Goal: Check status: Check status

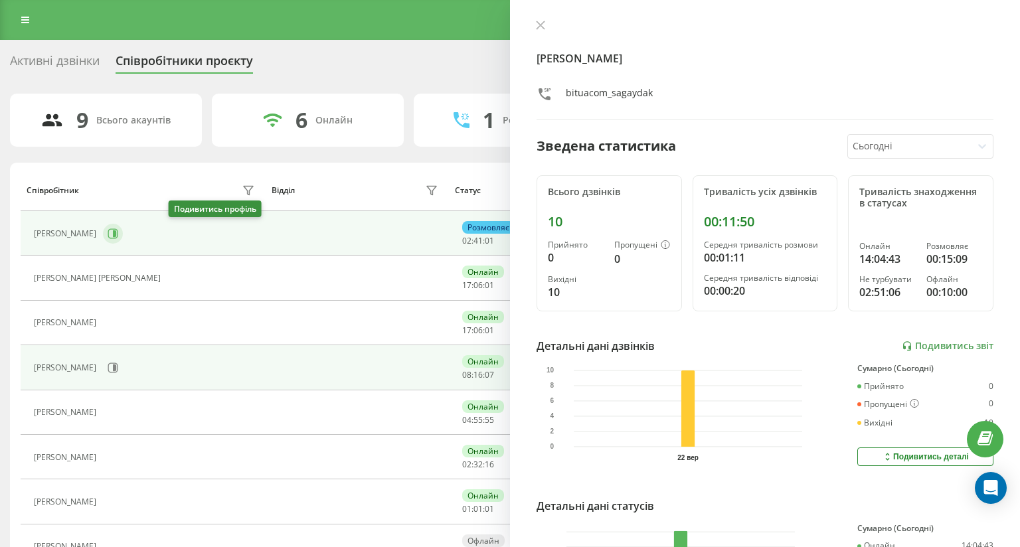
click at [116, 231] on icon at bounding box center [114, 233] width 3 height 7
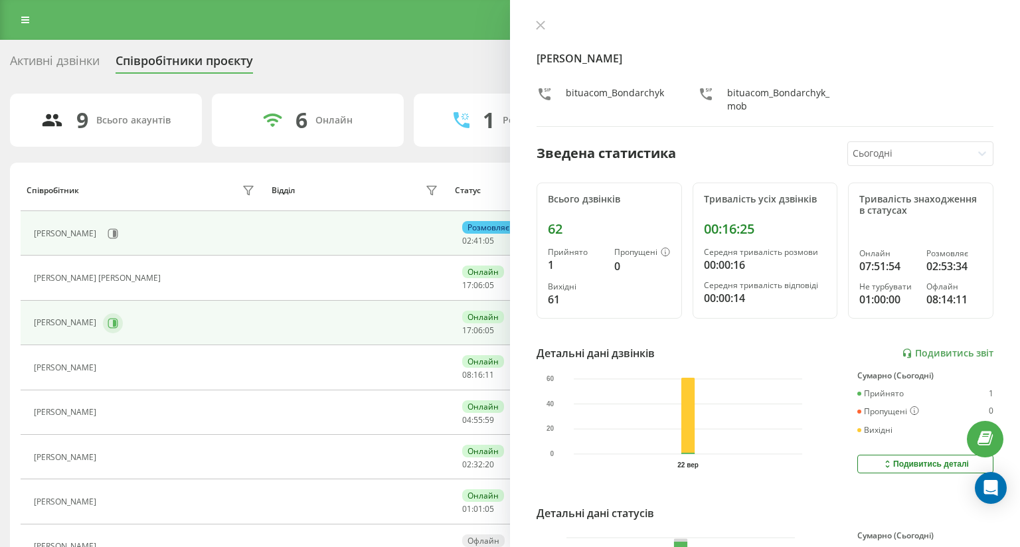
click at [123, 313] on button at bounding box center [113, 323] width 20 height 20
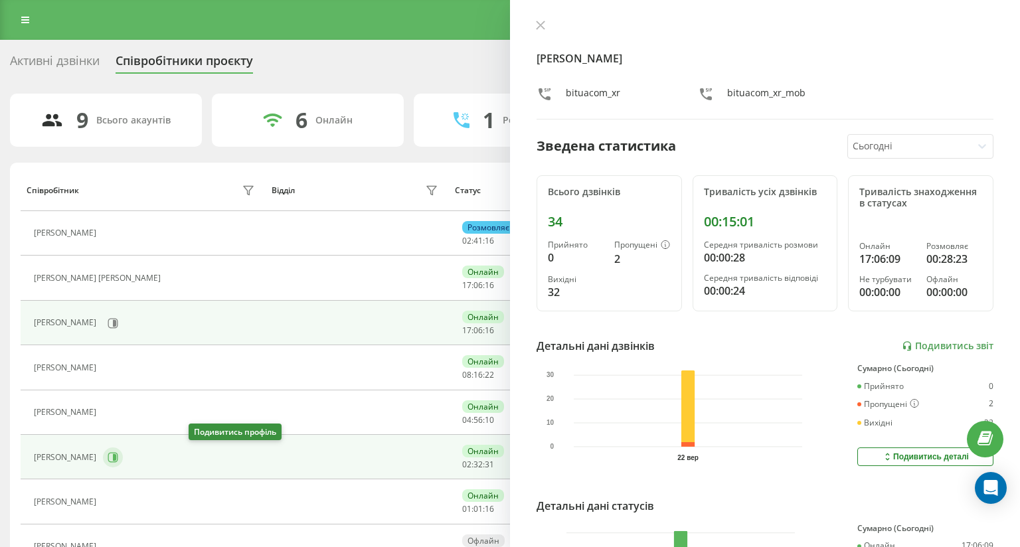
click at [123, 450] on button at bounding box center [113, 458] width 20 height 20
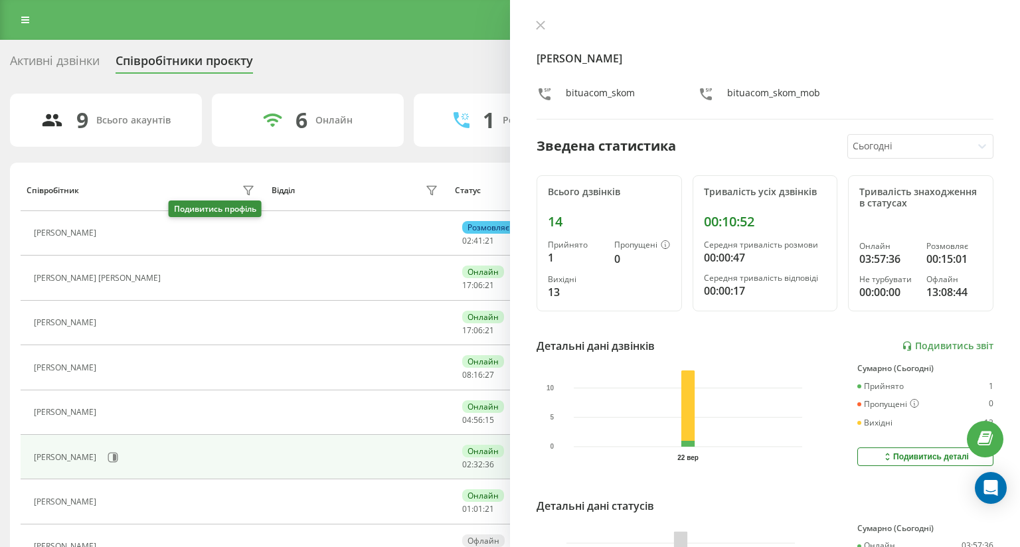
click at [116, 231] on icon at bounding box center [111, 233] width 11 height 11
